Goal: Use online tool/utility: Utilize a website feature to perform a specific function

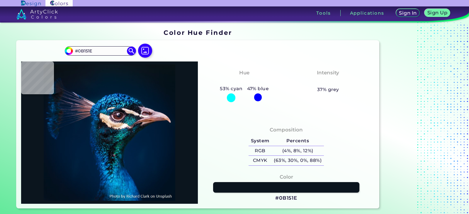
type input "#091217"
type input "#0a1117"
type input "#0A1117"
type input "#091217"
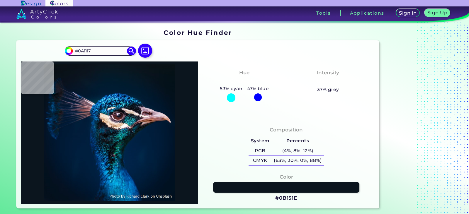
type input "#091217"
type input "#081116"
type input "#091217"
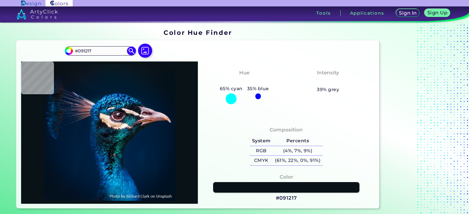
type input "#000000"
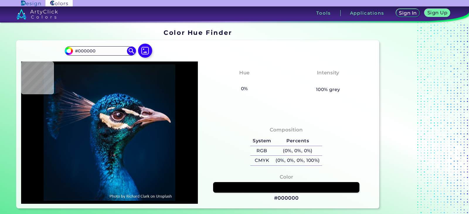
type input "#021019"
type input "#03111e"
type input "#03111E"
type input "#021222"
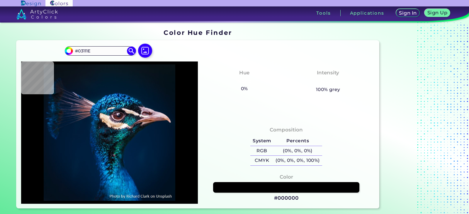
type input "#021222"
type input "#001528"
type input "#01172e"
type input "#01172E"
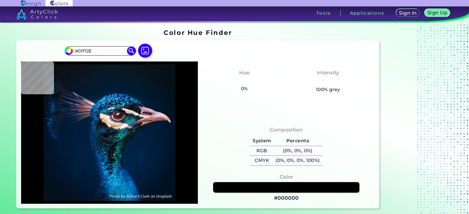
type input "#01172f"
type input "#01172F"
type input "#011b32"
type input "#011B32"
type input "#d5c0cf"
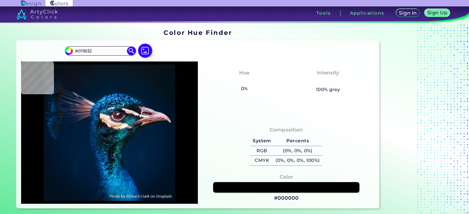
type input "#D5C0CF"
type input "#835152"
type input "#7c5f73"
type input "#7C5F73"
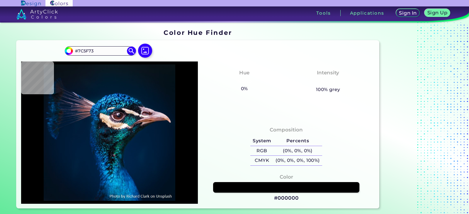
type input "#cdb8b8"
type input "#CDB8B8"
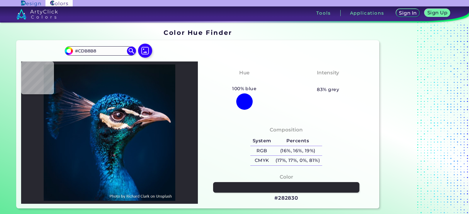
type input "#282830"
type input "#171a26"
type input "#171A26"
type input "#535164"
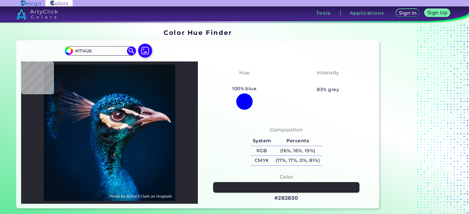
type input "#535164"
type input "#303443"
type input "#4b3a46"
type input "#4B3A46"
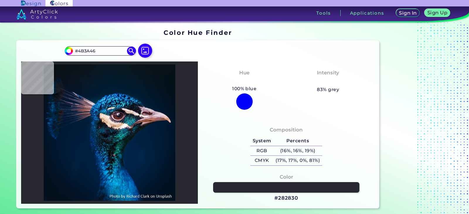
type input "#8b707e"
type input "#8B707E"
type input "#6b3f42"
type input "#6B3F42"
type input "#372931"
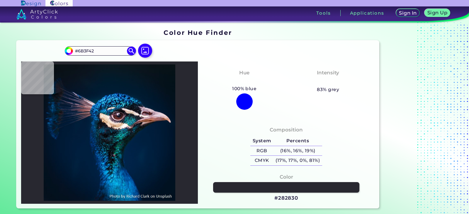
type input "#372931"
type input "#725357"
type input "#926e6f"
type input "#926E6F"
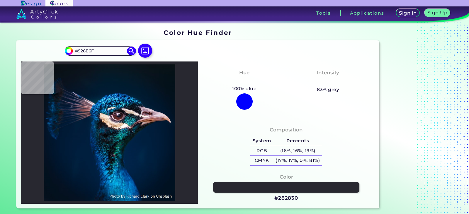
type input "#351f24"
type input "#351F24"
type input "#101920"
type input "#0d2329"
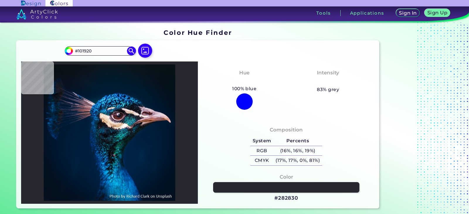
type input "#0D2329"
type input "#001e28"
type input "#001E28"
type input "#309bad"
type input "#309BAD"
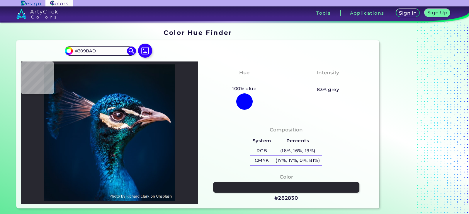
type input "#175f62"
type input "#175F62"
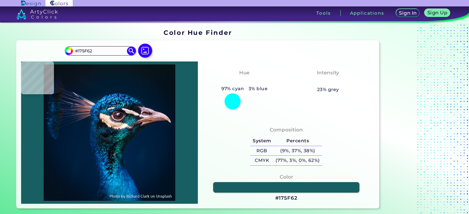
type input "#04302e"
type input "#04302E"
type input "#0b5e52"
type input "#0B5E52"
type input "#043f42"
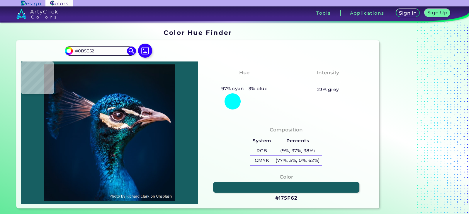
type input "#043F42"
type input "#0d575e"
type input "#0D575E"
type input "#0a4d56"
type input "#0A4D56"
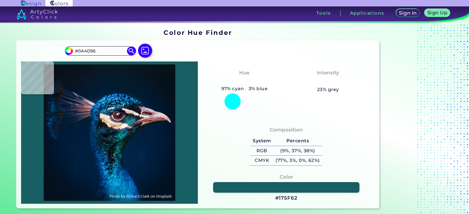
type input "#00212e"
type input "#00212E"
type input "#00232b"
type input "#00232B"
type input "#09524e"
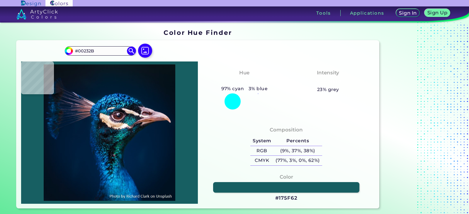
type input "#09524E"
type input "#004e3d"
type input "#004E3D"
type input "#024a38"
type input "#024A38"
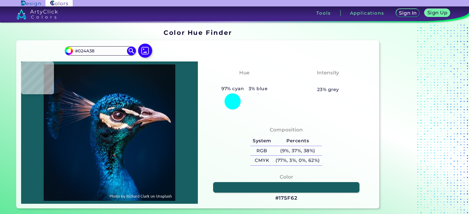
type input "#033b34"
type input "#033B34"
type input "#15403e"
type input "#15403E"
type input "#054a41"
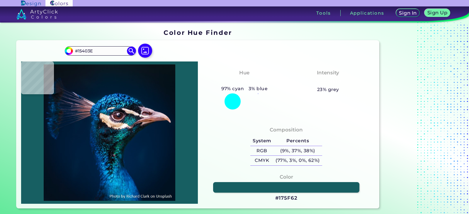
type input "#054A41"
type input "#022822"
type input "#042825"
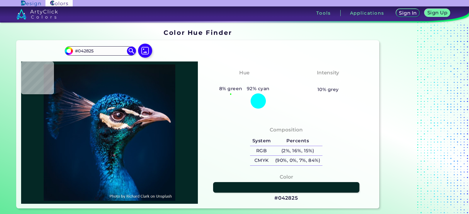
type input "#0d4b43"
type input "#0D4B43"
type input "#004439"
type input "#0d3e37"
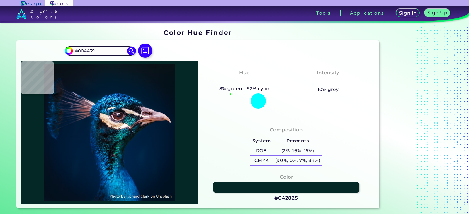
type input "#0D3E37"
type input "#011213"
type input "#080f12"
type input "#080F12"
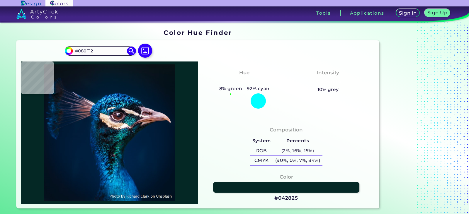
type input "#0f191e"
type input "#0F191E"
type input "#05141b"
type input "#05141B"
type input "#03151d"
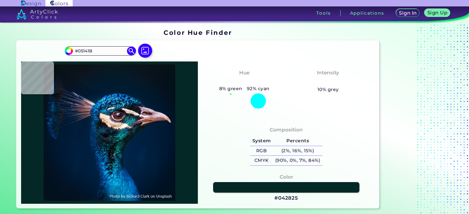
type input "#03151D"
type input "#010a13"
type input "#010A13"
type input "#06080e"
type input "#06080E"
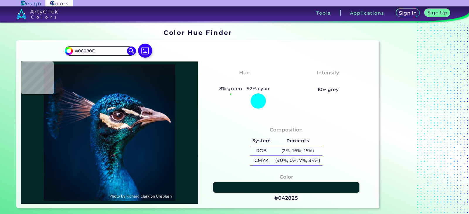
type input "#040a0f"
type input "#040A0F"
type input "#06161d"
type input "#06161D"
type input "#051d27"
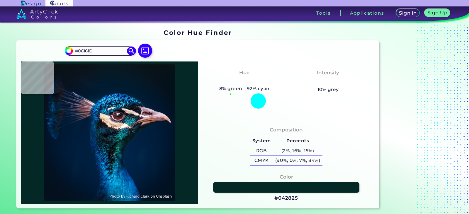
type input "#051D27"
type input "#052433"
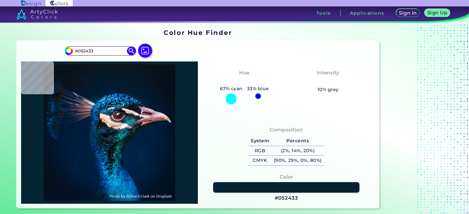
type input "#012333"
type input "#103742"
type input "#194449"
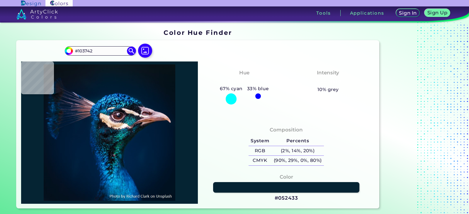
type input "#194449"
type input "#083c3d"
type input "#083C3D"
type input "#0e4a50"
type input "#0E4A50"
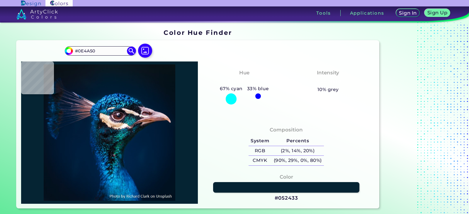
type input "#084853"
type input "#03333f"
type input "#03333F"
type input "#02212f"
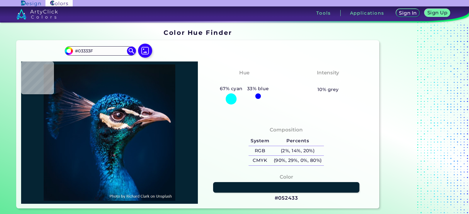
type input "#02212F"
type input "#051721"
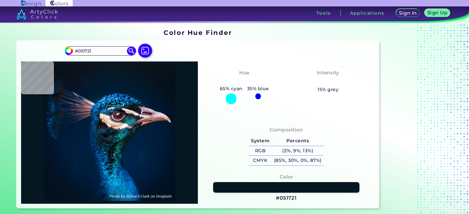
type input "#0d2128"
type input "#0D2128"
type input "#041d22"
type input "#041D22"
type input "#08262d"
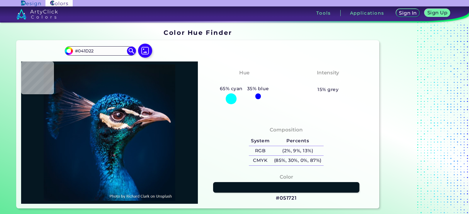
type input "#08262D"
type input "#021d2b"
type input "#021D2B"
type input "#02434c"
type input "#02434C"
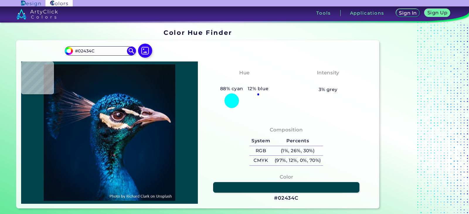
type input "#002229"
type input "#04232b"
type input "#04232B"
type input "#081c23"
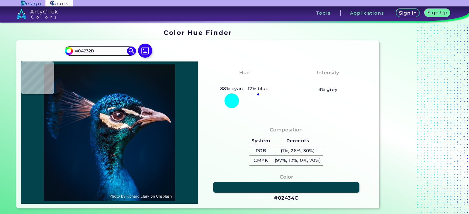
type input "#081C23"
type input "#071a22"
type input "#071A22"
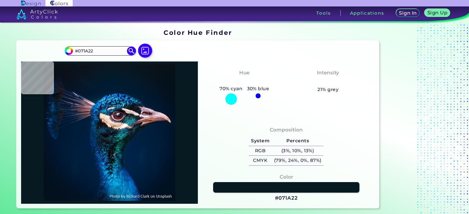
type input "#02111a"
type input "#02111A"
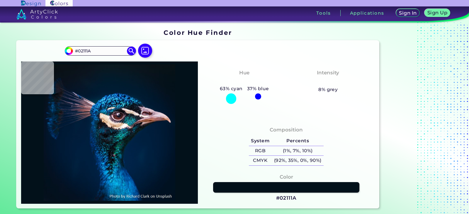
type input "#05161f"
type input "#05161F"
type input "#021b25"
type input "#021B25"
type input "#002631"
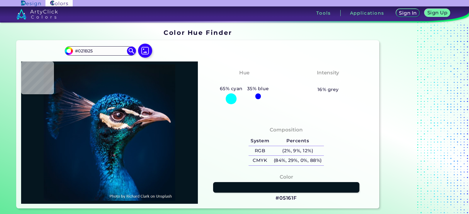
type input "#002631"
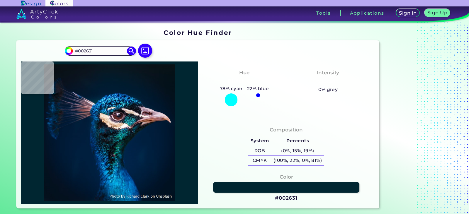
type input "#001f30"
type input "#001F30"
type input "#033751"
type input "#012836"
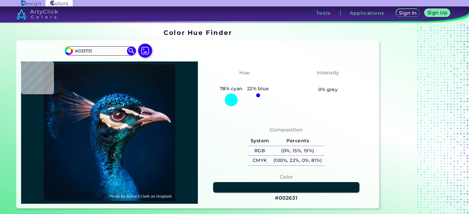
type input "#012836"
type input "#002533"
type input "#021d29"
type input "#021D29"
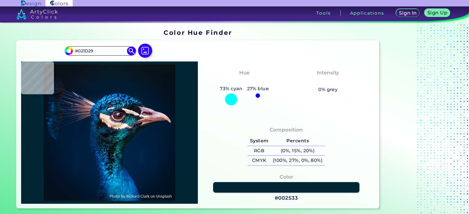
type input "#01202f"
type input "#01202F"
type input "#022c42"
type input "#022C42"
type input "#124c66"
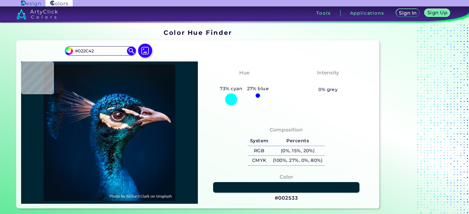
type input "#124C66"
type input "#296d8a"
type input "#296D8A"
type input "#226079"
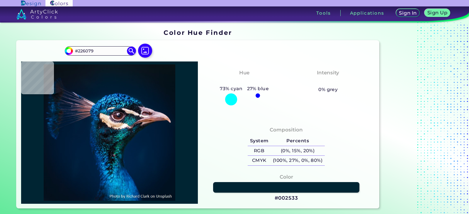
type input "#002b3e"
type input "#002B3E"
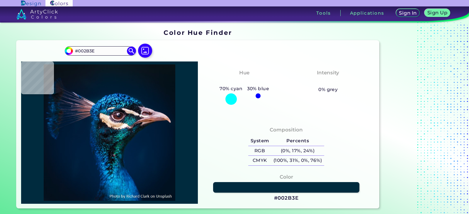
type input "#063548"
type input "#091922"
type input "#112435"
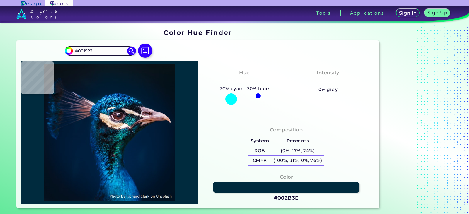
type input "#112435"
type input "#0d2435"
type input "#0D2435"
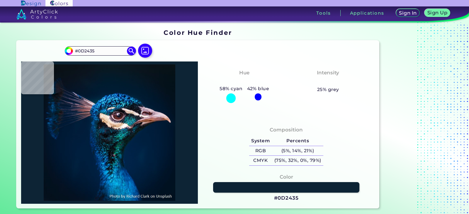
type input "#002036"
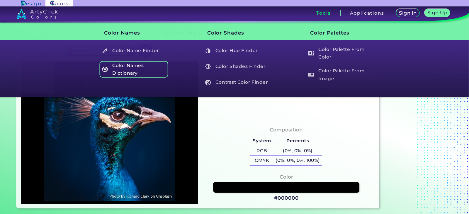
click at [123, 71] on h5 "Color Names Dictionary" at bounding box center [133, 69] width 69 height 17
